Goal: Find specific page/section

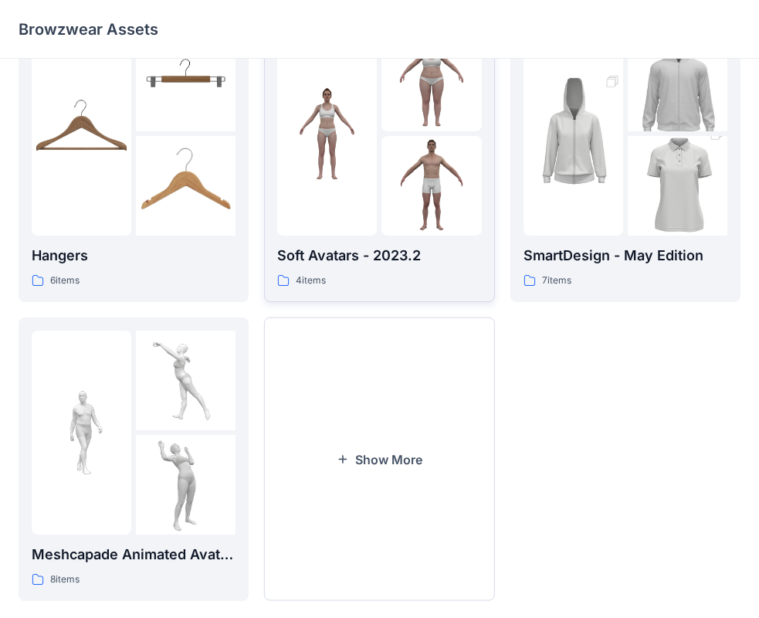
scroll to position [384, 0]
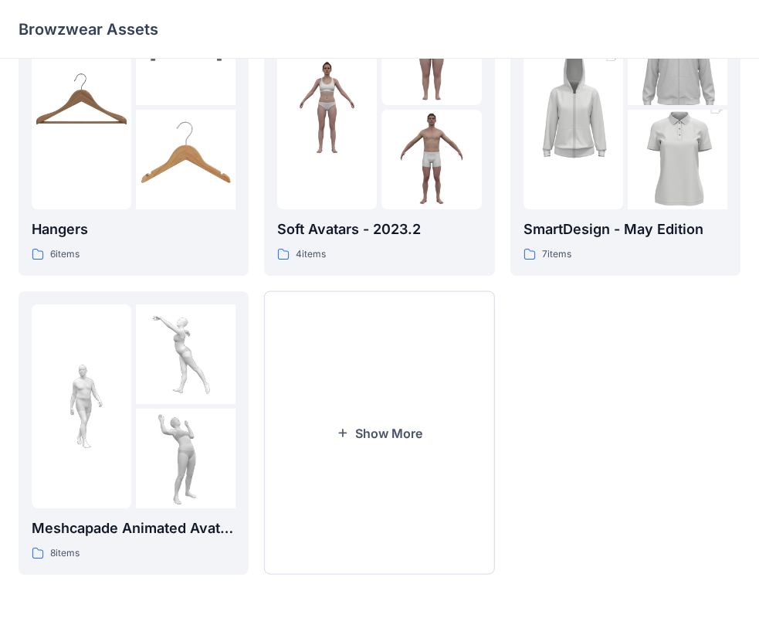
click at [255, 461] on div "Kids 59 items Hangers 6 items Meshcapade Animated Avatars 8 items Women 221 ite…" at bounding box center [380, 134] width 722 height 881
click at [330, 414] on button "Show More" at bounding box center [379, 432] width 230 height 283
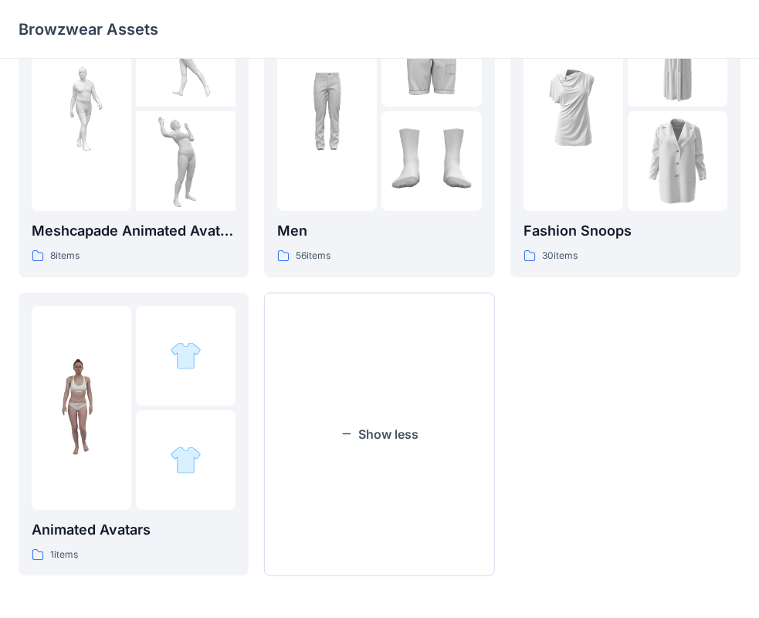
scroll to position [682, 0]
click at [329, 398] on button "Show less" at bounding box center [379, 433] width 230 height 283
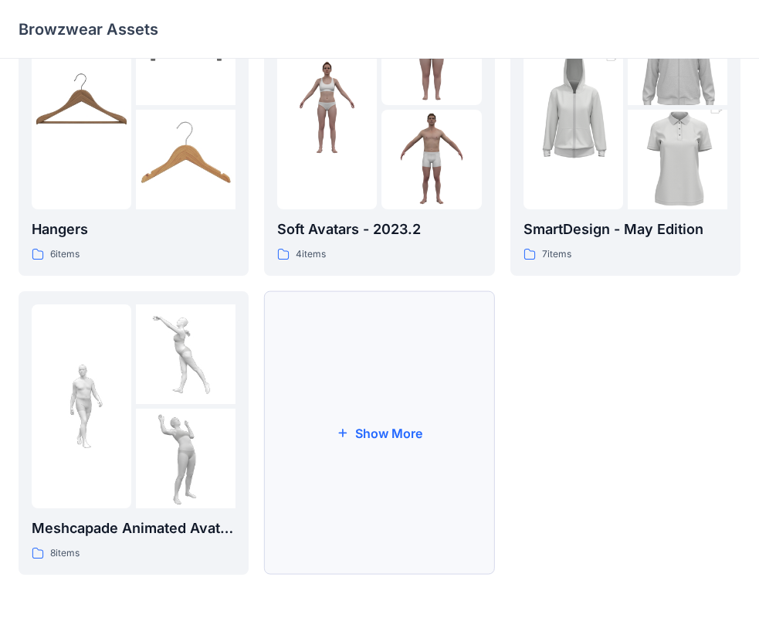
click at [332, 393] on button "Show More" at bounding box center [379, 432] width 230 height 283
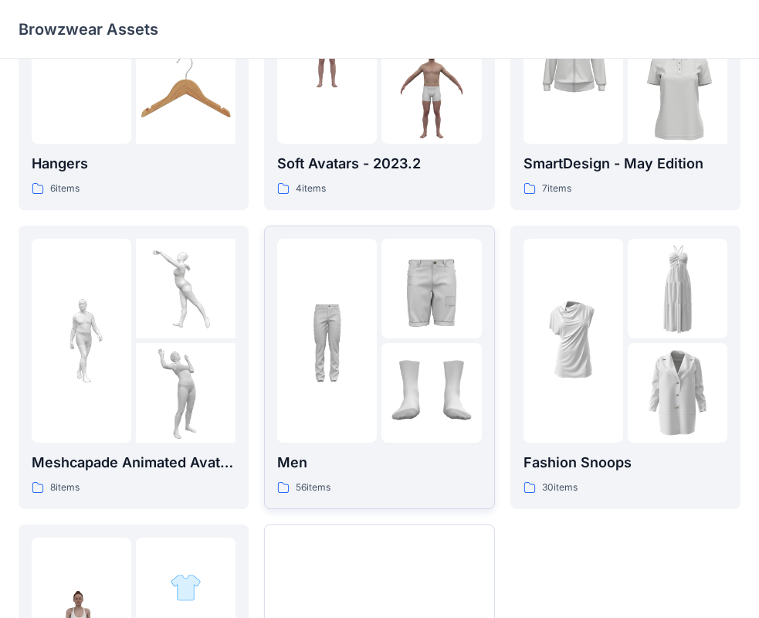
scroll to position [450, 0]
click at [644, 394] on img at bounding box center [678, 392] width 100 height 100
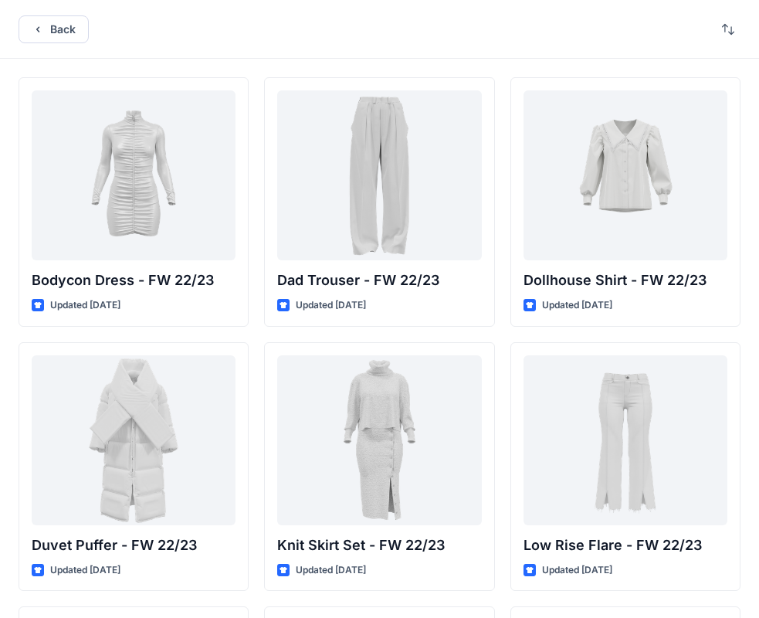
click at [42, 44] on div "Back" at bounding box center [379, 29] width 759 height 59
click at [46, 35] on button "Back" at bounding box center [54, 29] width 70 height 28
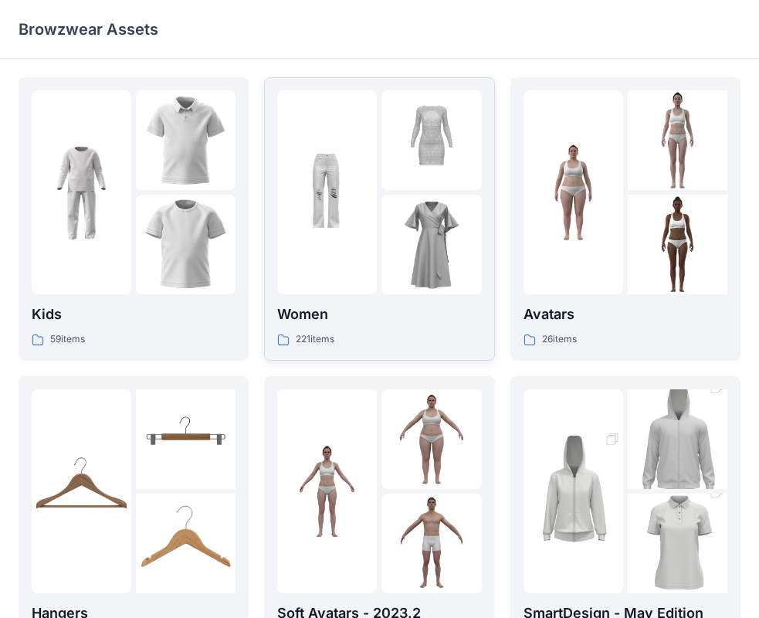
click at [371, 191] on img at bounding box center [327, 193] width 100 height 100
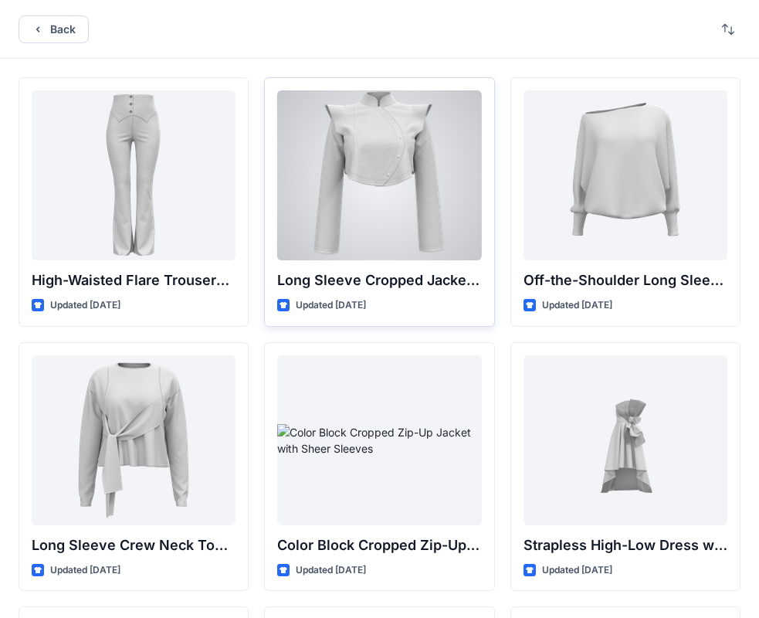
click at [316, 198] on div at bounding box center [379, 175] width 204 height 170
